Goal: Register for event/course

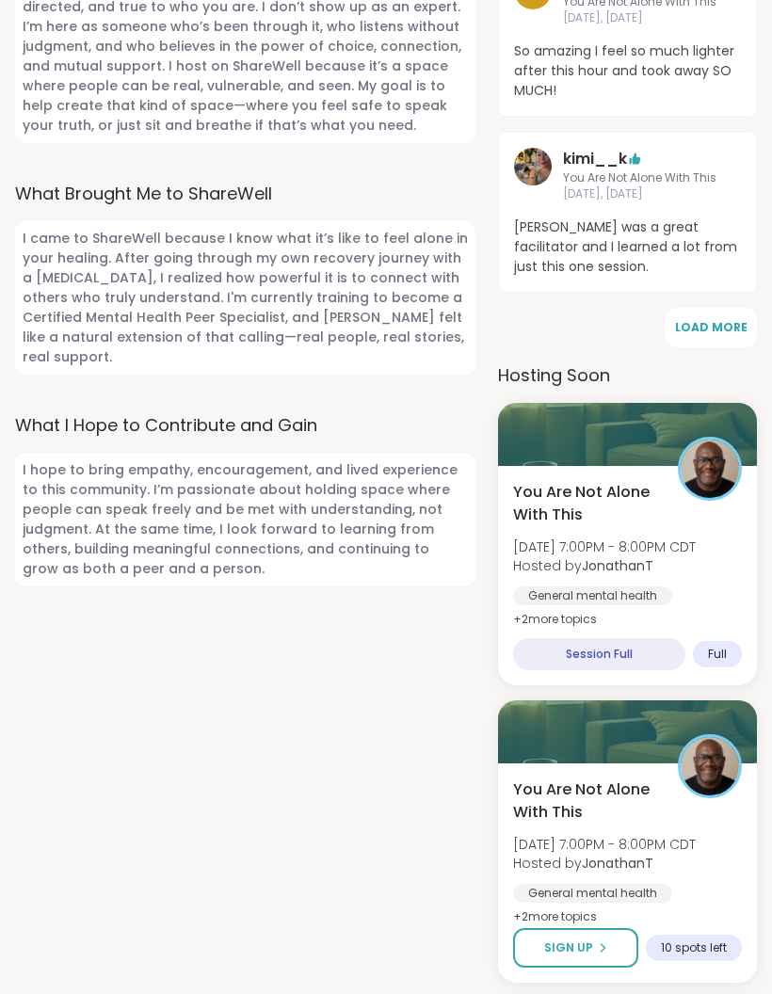
scroll to position [1260, 0]
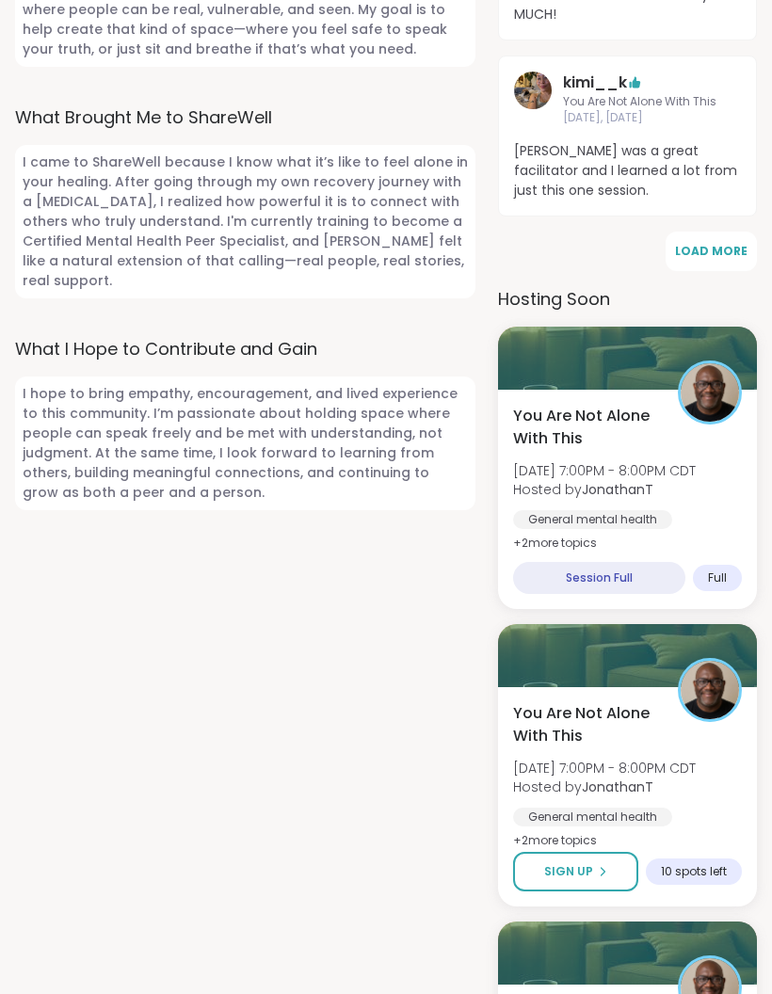
click at [683, 517] on div "General mental [MEDICAL_DATA] [MEDICAL_DATA]" at bounding box center [627, 532] width 229 height 45
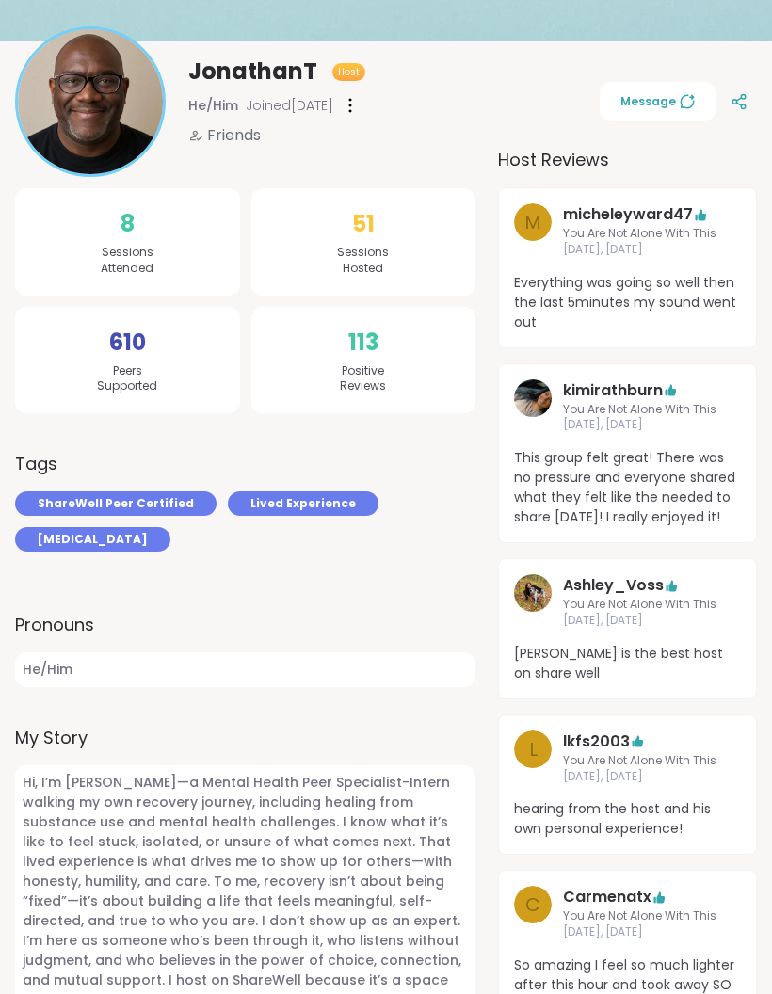
scroll to position [0, 0]
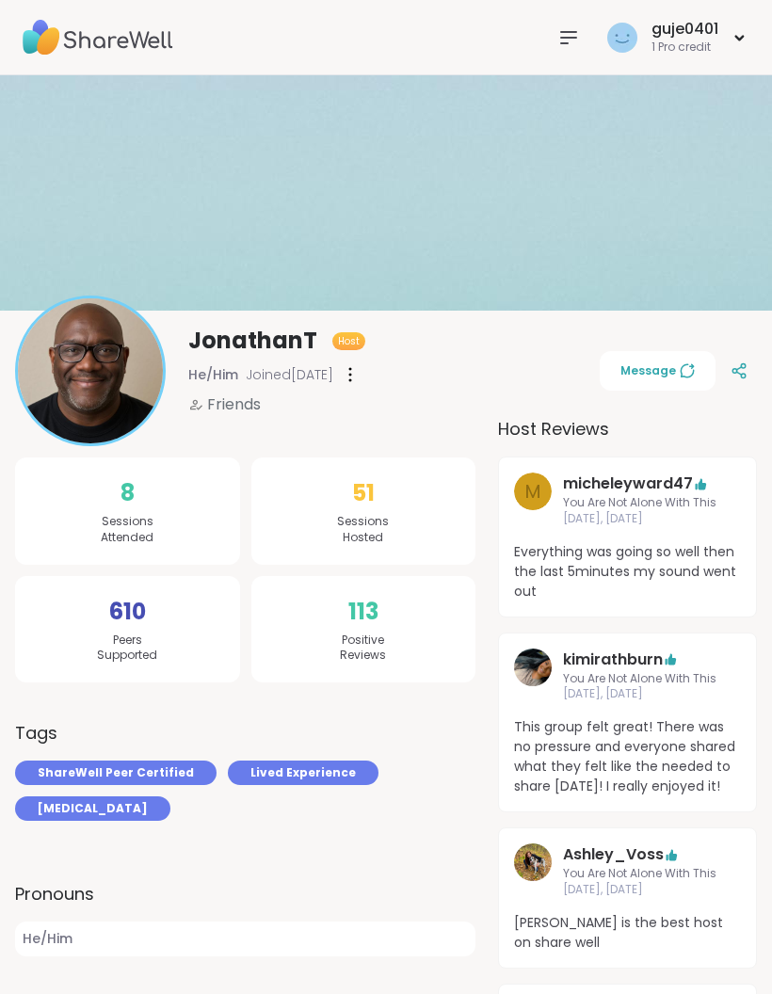
click at [133, 43] on img at bounding box center [98, 38] width 151 height 66
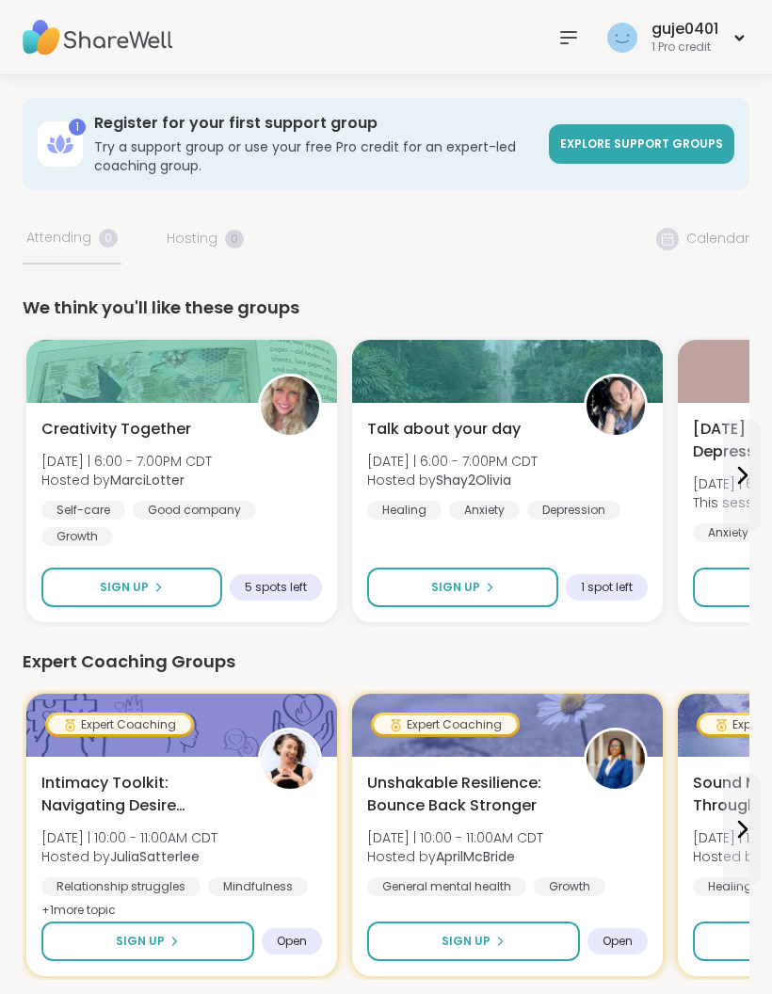
click at [537, 456] on span "[DATE] | 6:00 - 7:00PM CDT" at bounding box center [452, 461] width 170 height 19
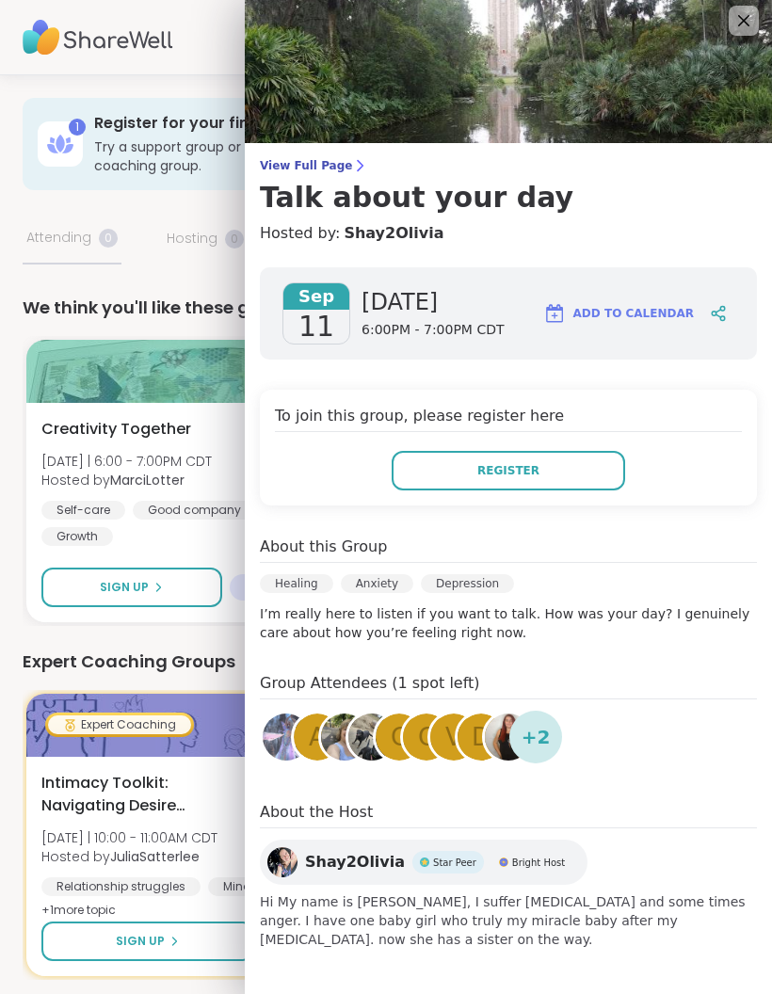
scroll to position [8, 0]
click at [194, 384] on div at bounding box center [181, 371] width 311 height 63
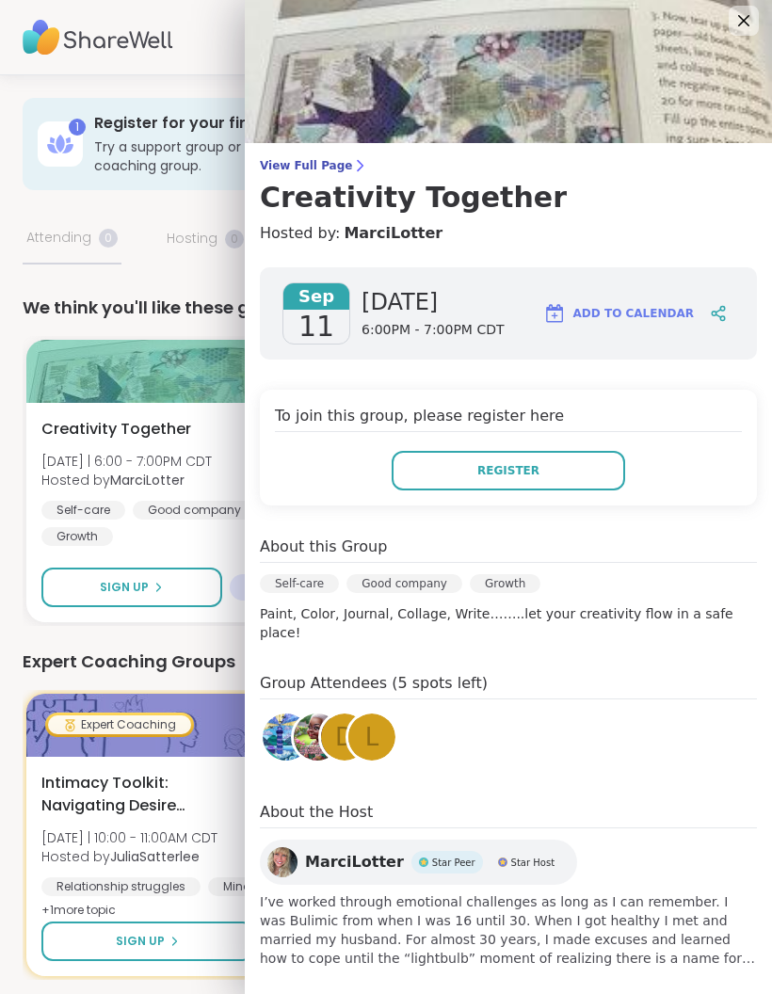
click at [743, 20] on icon at bounding box center [743, 20] width 11 height 11
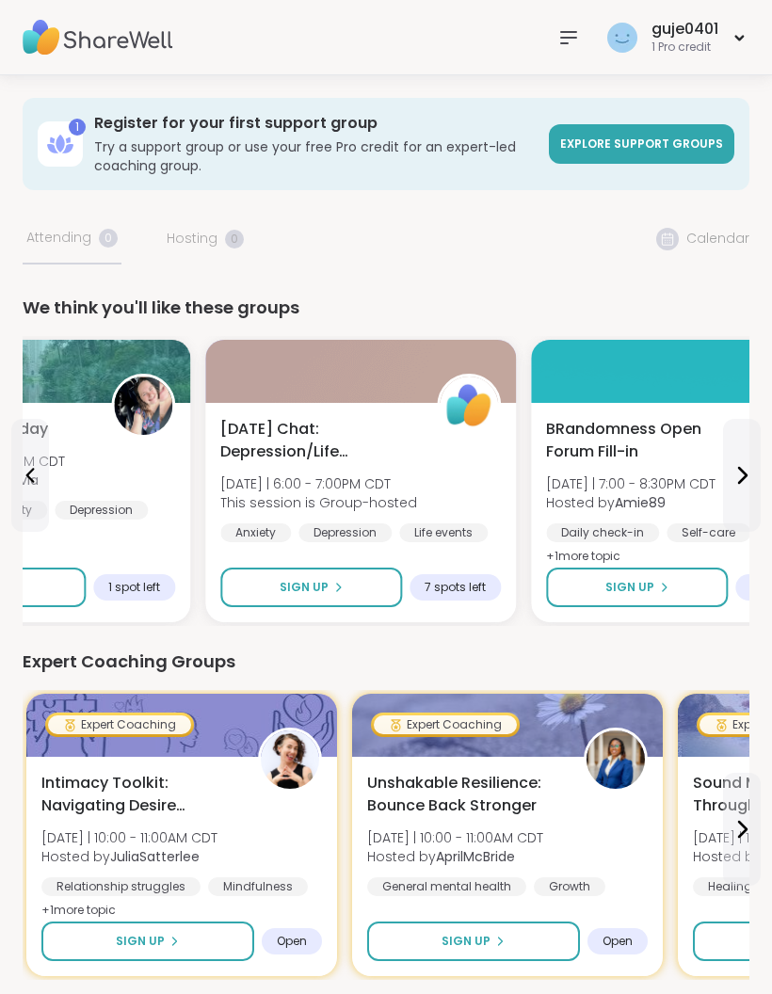
click at [233, 444] on span "[DATE] Chat: Depression/Life Challenges" at bounding box center [318, 440] width 196 height 45
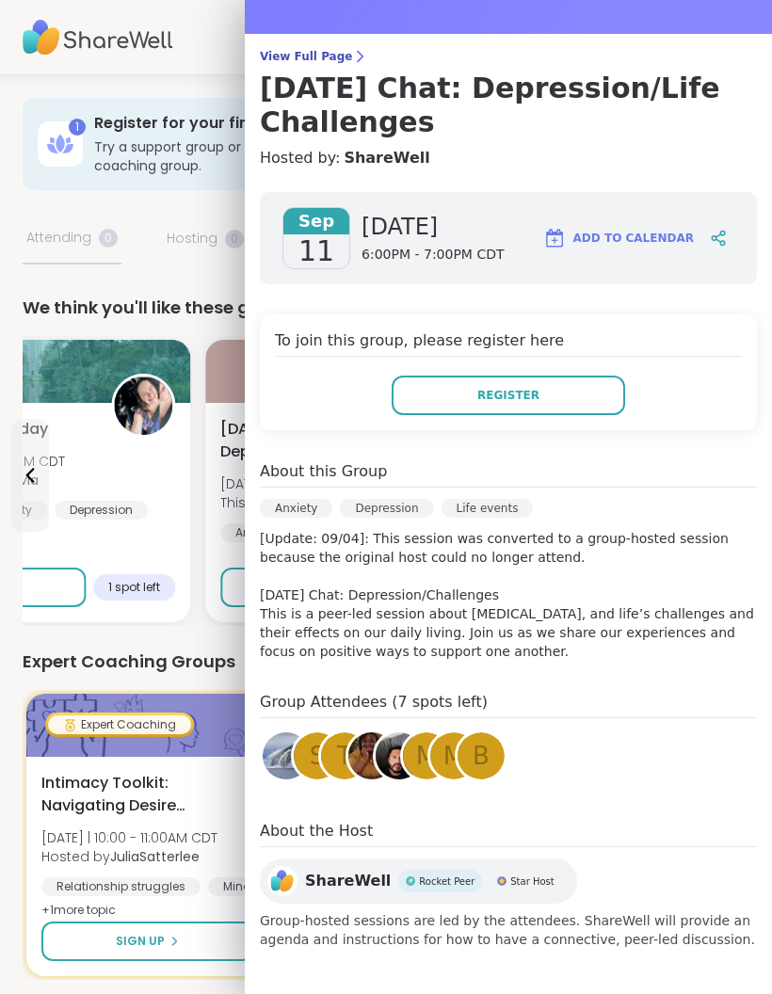
scroll to position [117, 0]
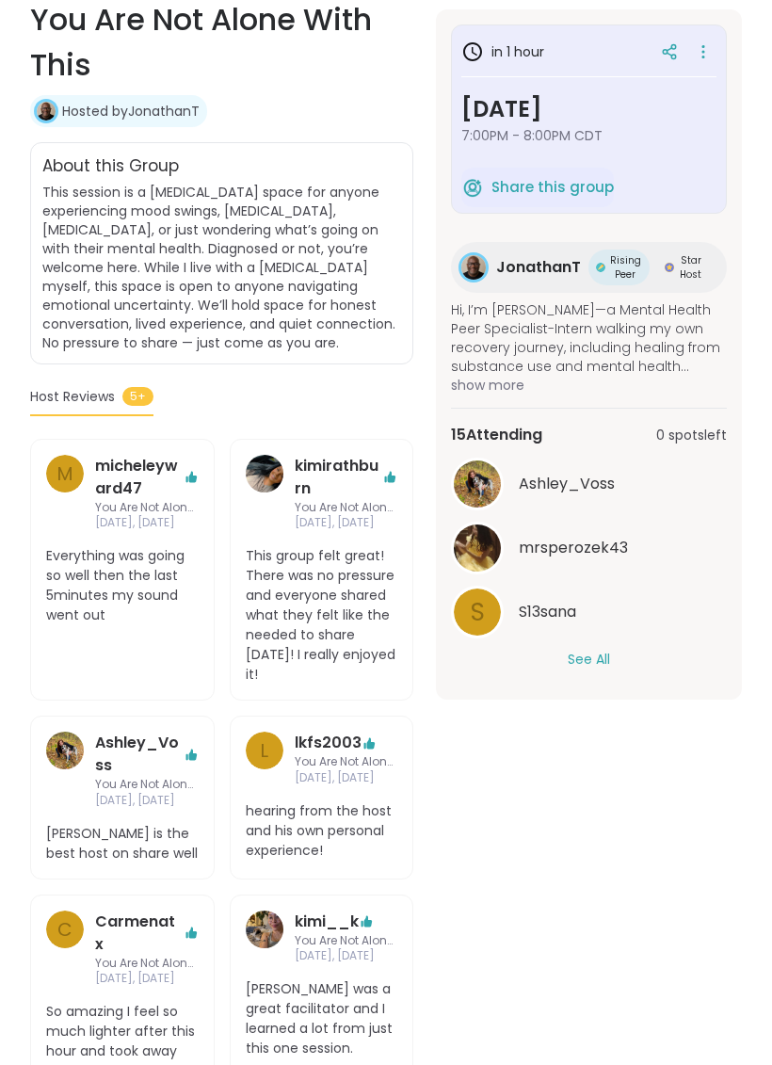
scroll to position [379, 0]
